Goal: Task Accomplishment & Management: Manage account settings

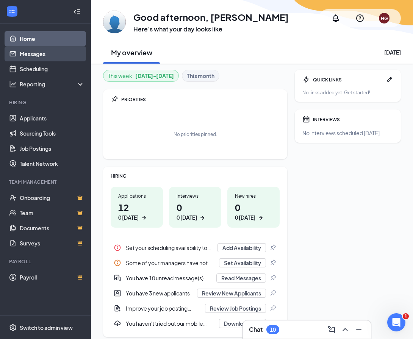
click at [39, 54] on link "Messages" at bounding box center [52, 53] width 65 height 15
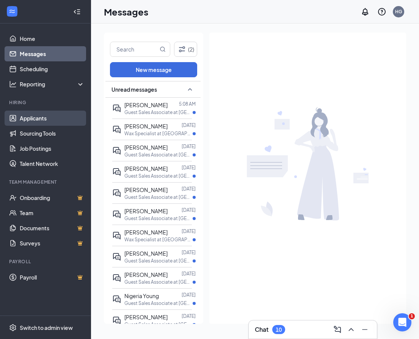
click at [38, 116] on link "Applicants" at bounding box center [52, 118] width 65 height 15
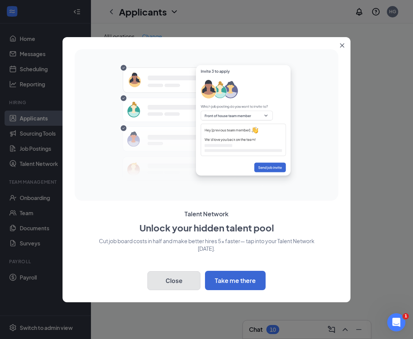
click at [177, 281] on button "Close" at bounding box center [173, 280] width 53 height 19
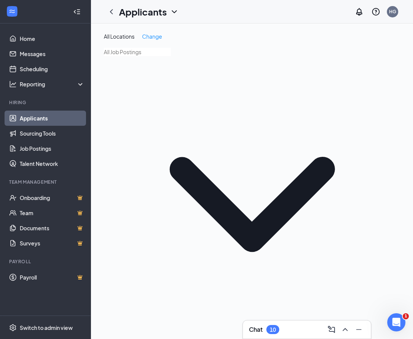
click at [171, 53] on input "text" at bounding box center [137, 52] width 67 height 8
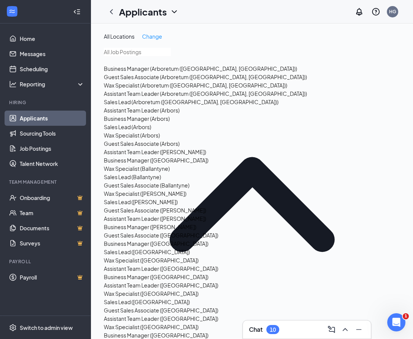
click at [159, 81] on div "Guest Sales Associate (Arboretum ([GEOGRAPHIC_DATA], [GEOGRAPHIC_DATA]))" at bounding box center [205, 77] width 203 height 8
type input "Guest Sales Associate (Arboretum ([GEOGRAPHIC_DATA], [GEOGRAPHIC_DATA]))"
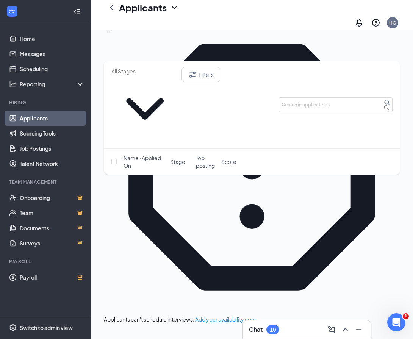
scroll to position [114, 0]
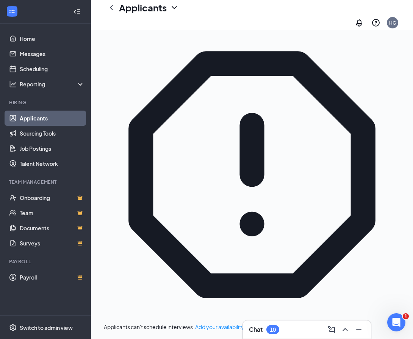
scroll to position [76, 0]
